Goal: Navigation & Orientation: Go to known website

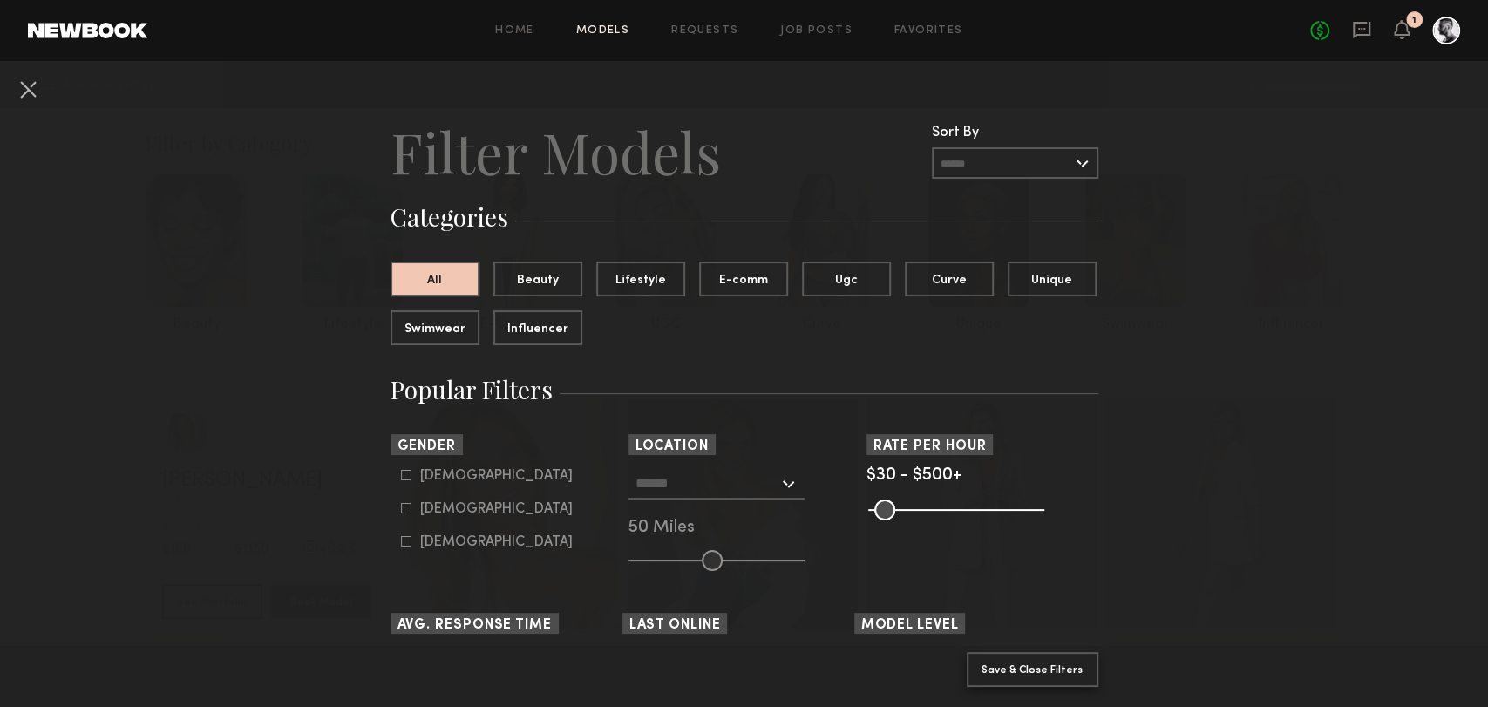
click at [1041, 657] on button "Save & Close Filters" at bounding box center [1033, 669] width 132 height 35
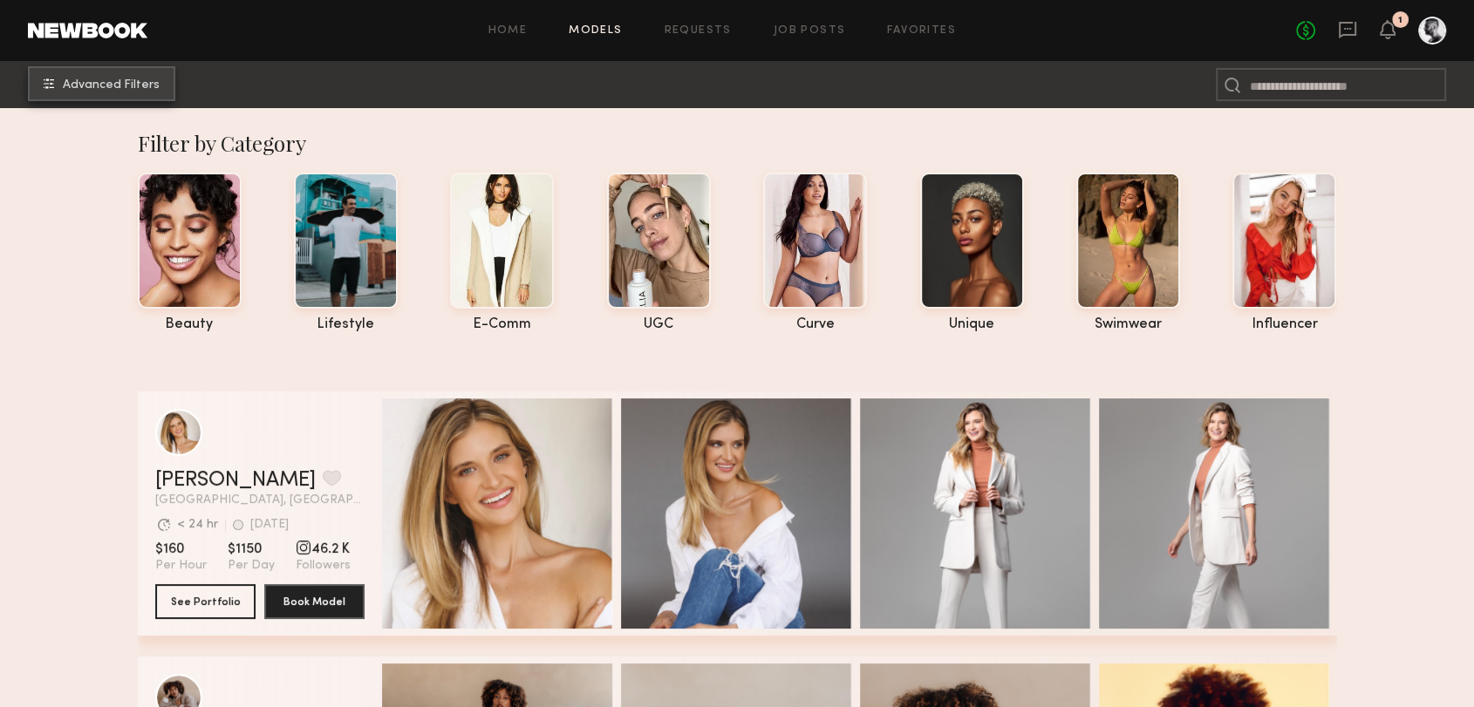
scroll to position [194, 0]
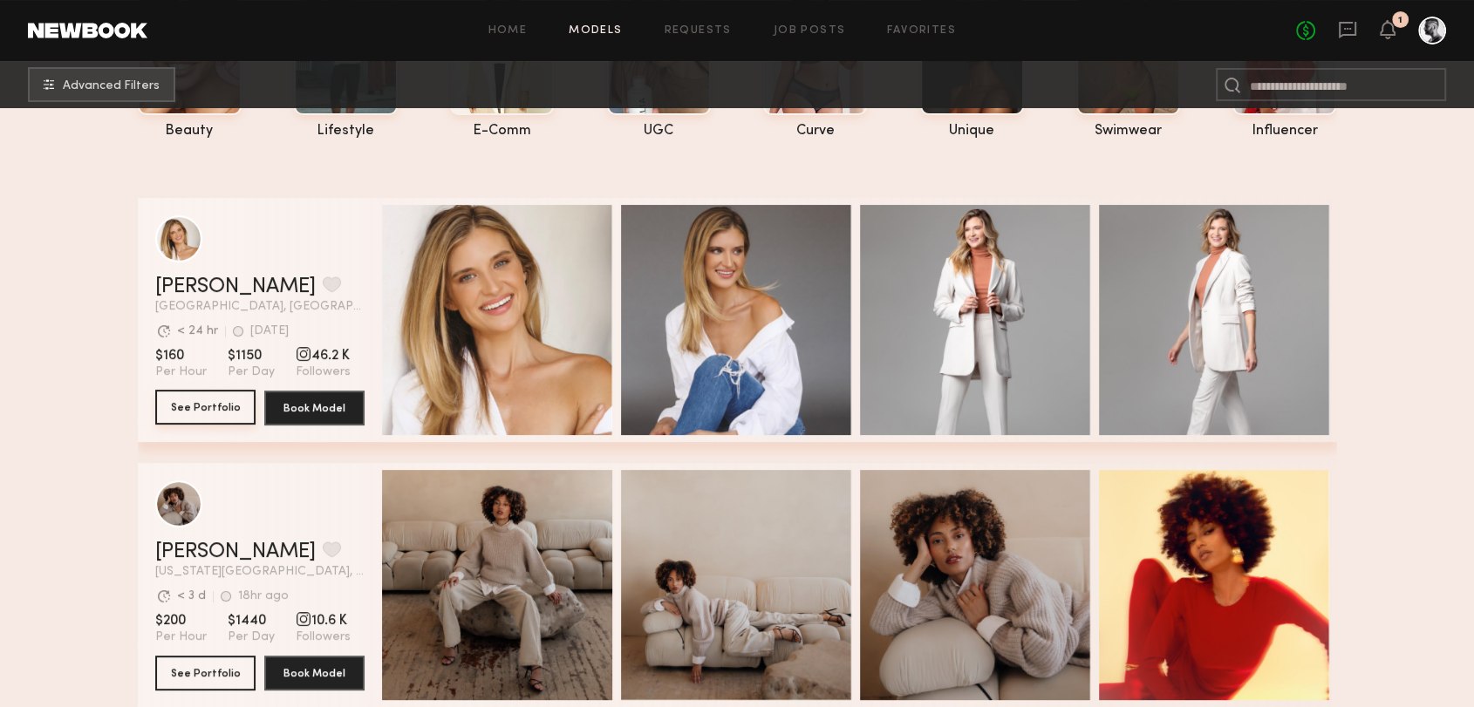
click at [196, 418] on button "See Portfolio" at bounding box center [205, 407] width 100 height 35
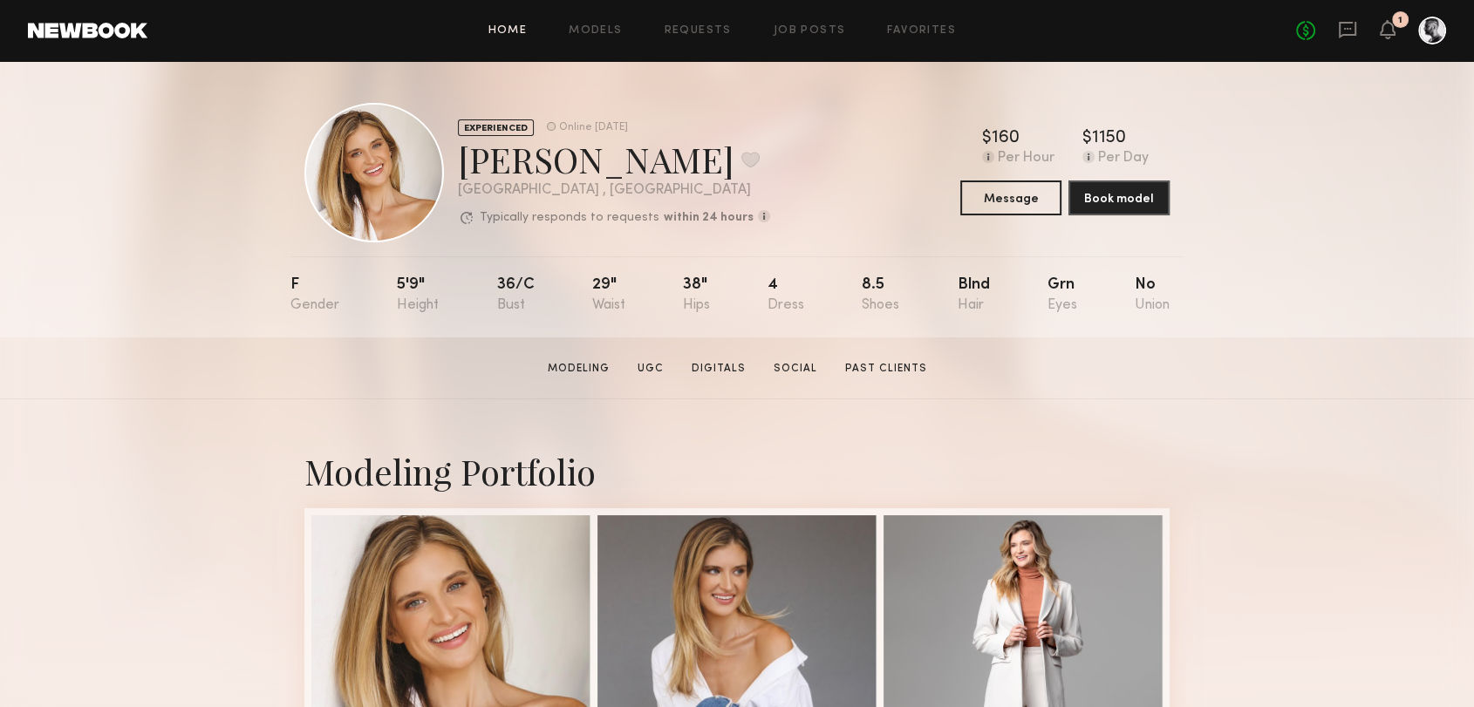
click at [504, 31] on link "Home" at bounding box center [507, 30] width 39 height 11
